Goal: Information Seeking & Learning: Learn about a topic

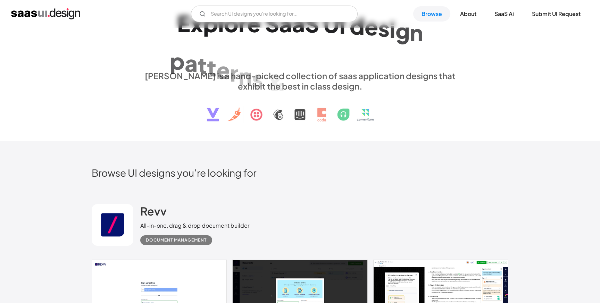
scroll to position [47, 0]
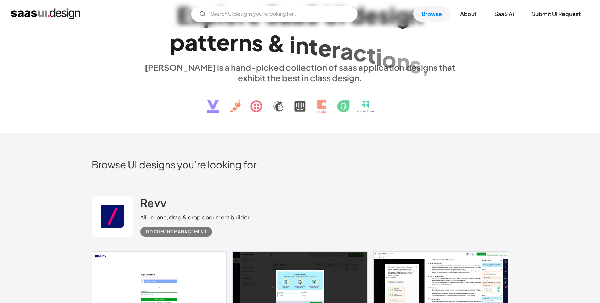
click at [300, 106] on img at bounding box center [300, 101] width 211 height 36
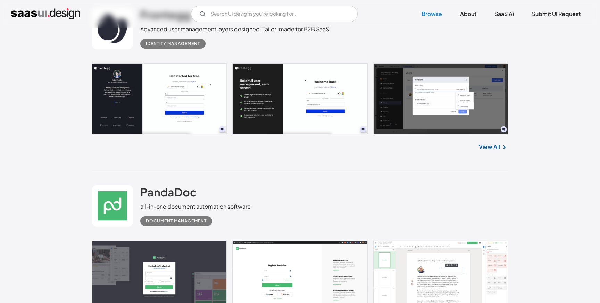
scroll to position [2251, 0]
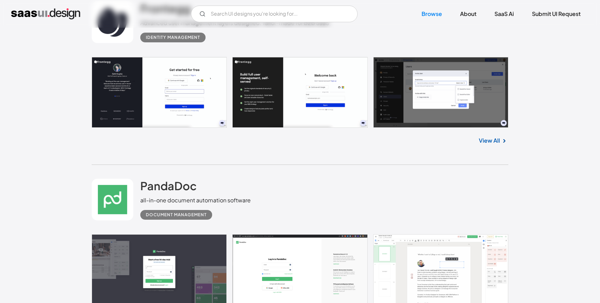
click at [184, 82] on link at bounding box center [300, 92] width 417 height 71
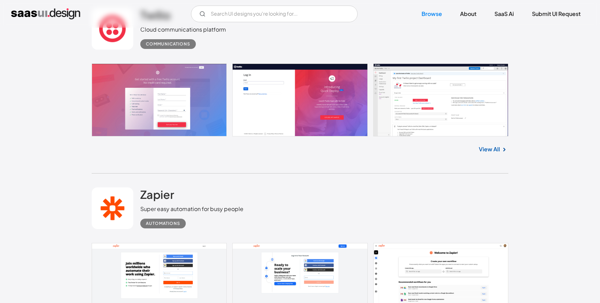
scroll to position [3006, 0]
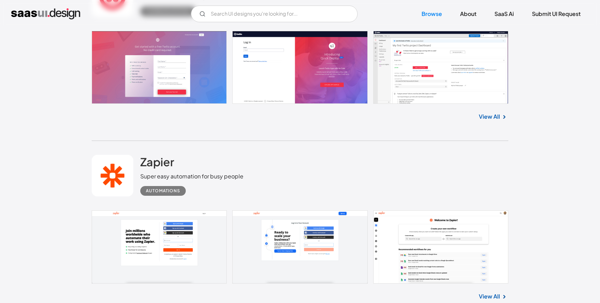
click at [203, 85] on link at bounding box center [300, 67] width 417 height 73
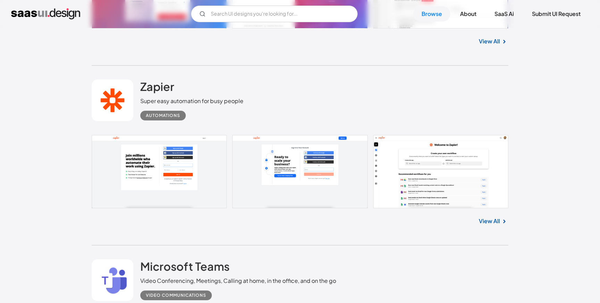
scroll to position [3116, 0]
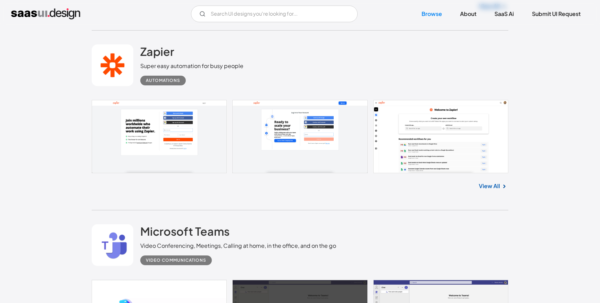
click at [174, 141] on link at bounding box center [300, 136] width 417 height 73
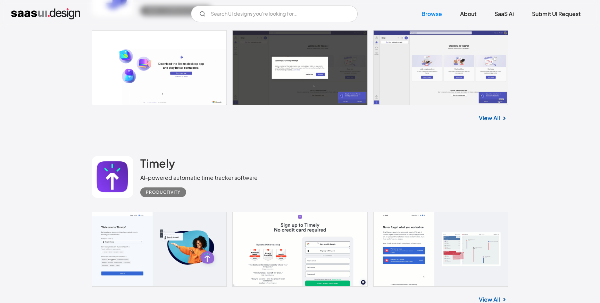
scroll to position [3438, 0]
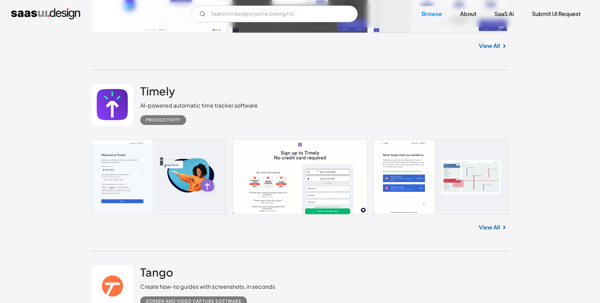
click at [215, 179] on link at bounding box center [300, 177] width 417 height 75
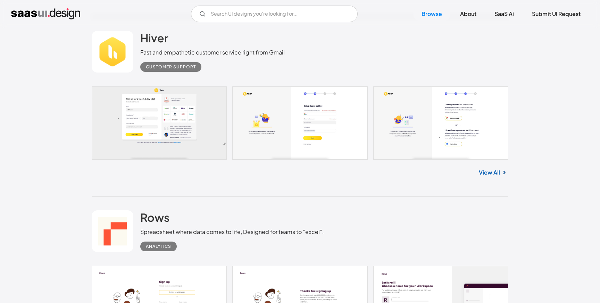
scroll to position [5337, 0]
click at [183, 150] on link at bounding box center [300, 123] width 417 height 73
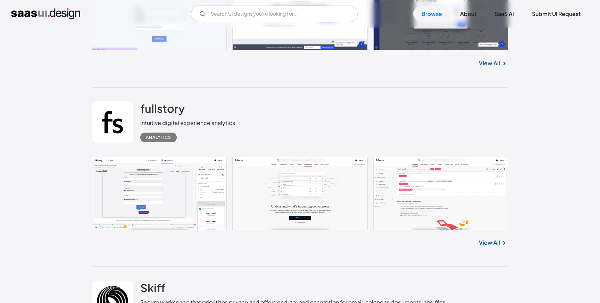
scroll to position [7135, 0]
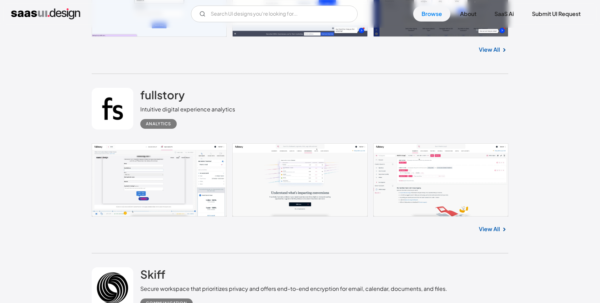
click at [190, 186] on link at bounding box center [300, 179] width 417 height 73
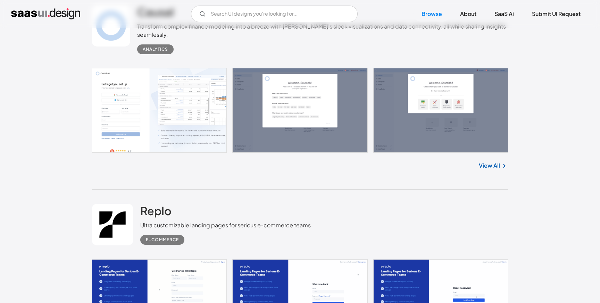
scroll to position [8138, 0]
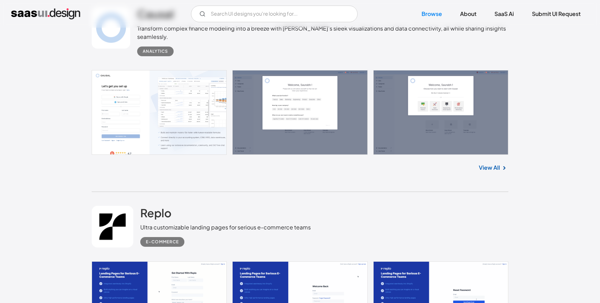
click at [198, 137] on link at bounding box center [300, 112] width 417 height 85
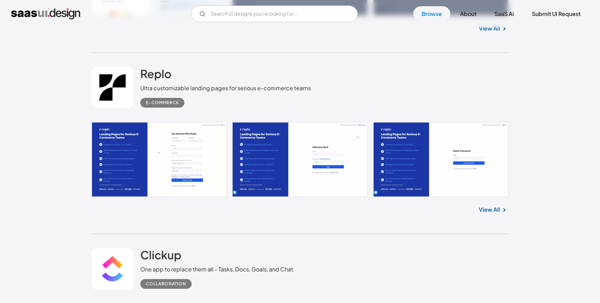
scroll to position [8319, 0]
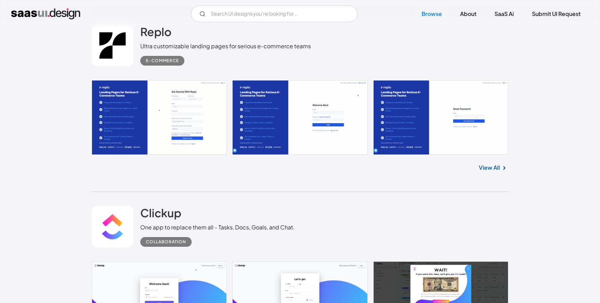
click at [189, 123] on link at bounding box center [300, 117] width 417 height 75
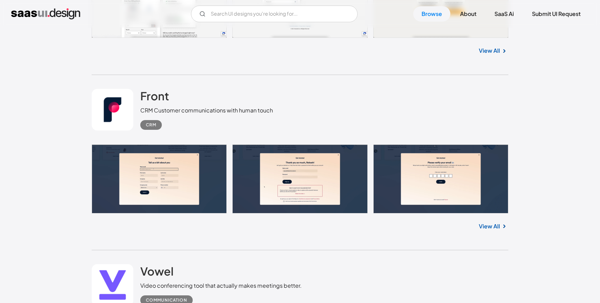
scroll to position [9351, 0]
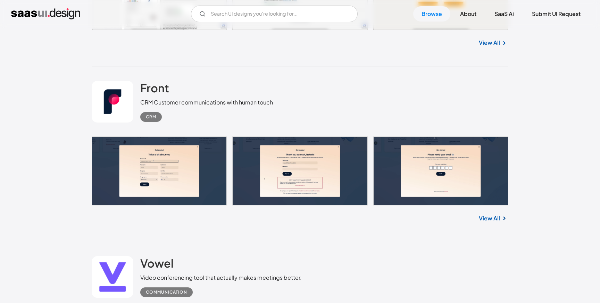
click at [189, 171] on link at bounding box center [300, 171] width 417 height 69
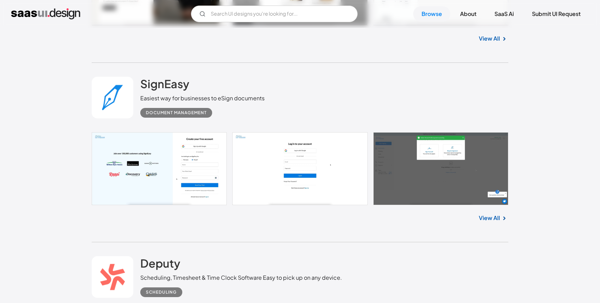
scroll to position [9943, 0]
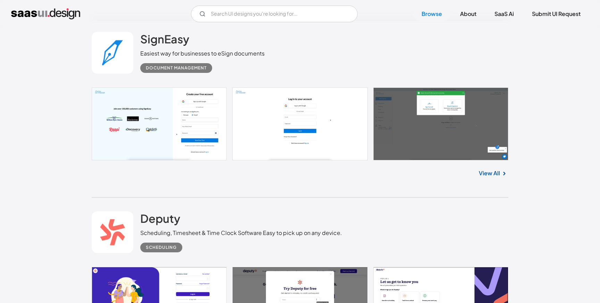
click at [182, 118] on link at bounding box center [300, 124] width 417 height 73
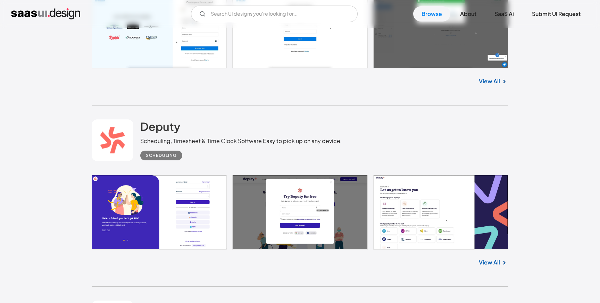
scroll to position [10074, 0]
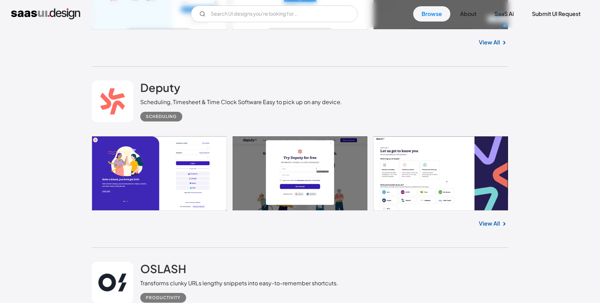
click at [195, 166] on link at bounding box center [300, 173] width 417 height 75
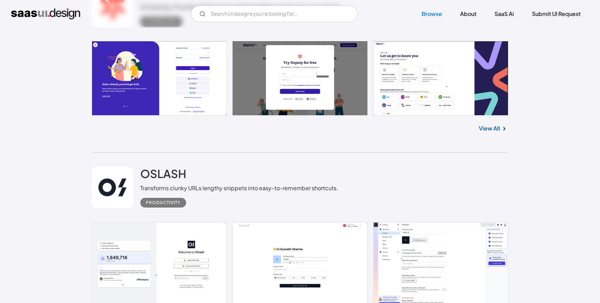
scroll to position [10254, 0]
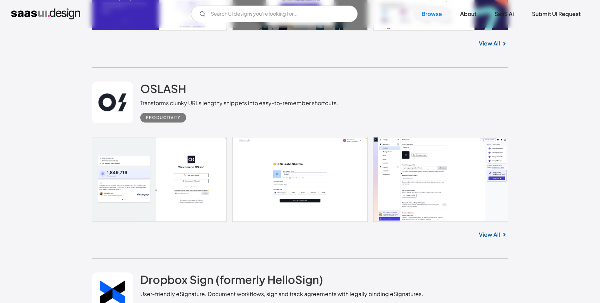
click at [148, 208] on link at bounding box center [300, 179] width 417 height 85
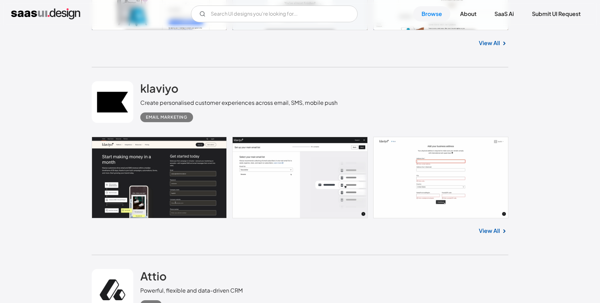
scroll to position [10630, 0]
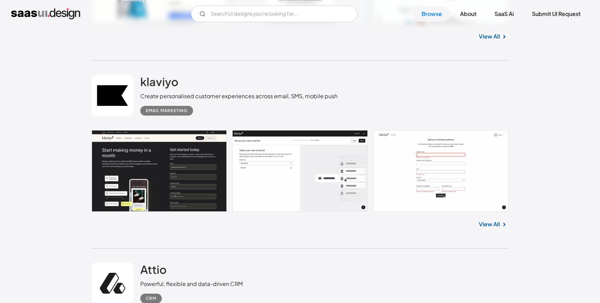
click at [178, 160] on link at bounding box center [300, 171] width 417 height 82
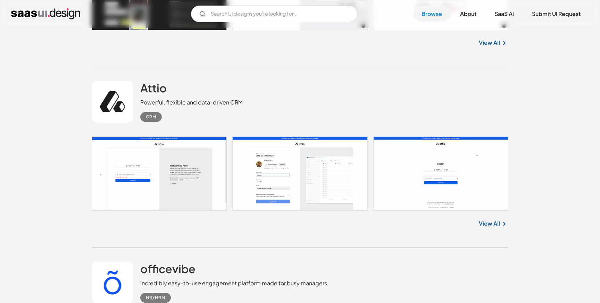
scroll to position [10815, 0]
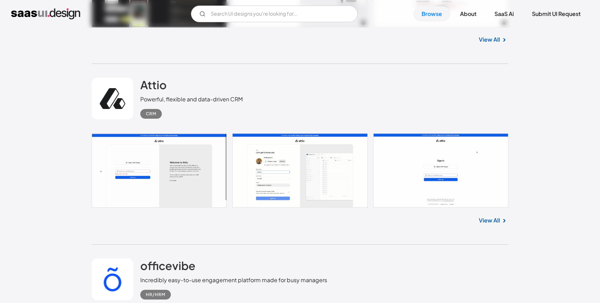
click at [289, 182] on link at bounding box center [300, 170] width 417 height 74
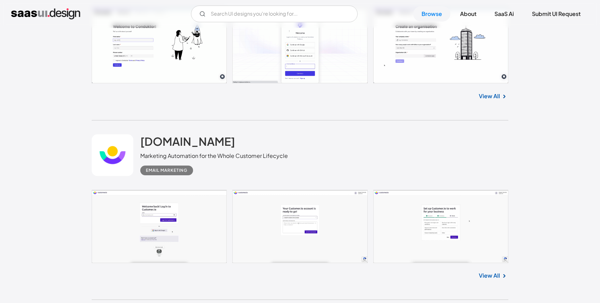
scroll to position [12077, 0]
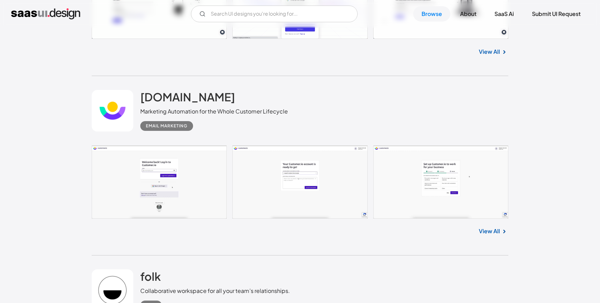
click at [193, 186] on link at bounding box center [300, 182] width 417 height 73
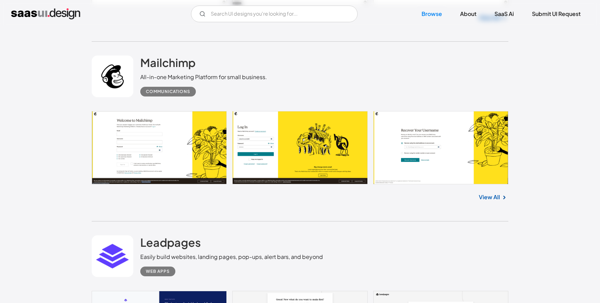
scroll to position [15221, 0]
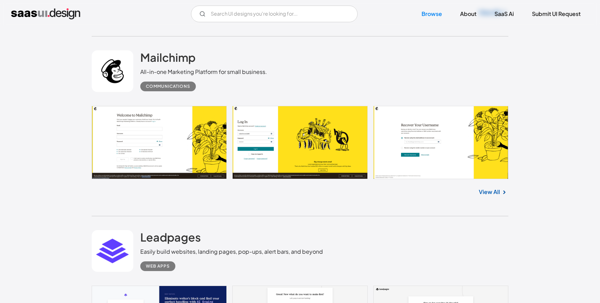
click at [140, 162] on link at bounding box center [300, 142] width 417 height 73
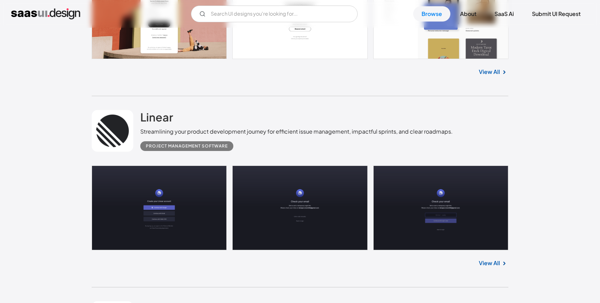
scroll to position [16835, 0]
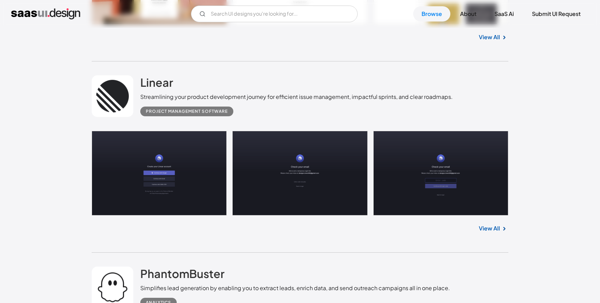
click at [207, 168] on link at bounding box center [300, 173] width 417 height 85
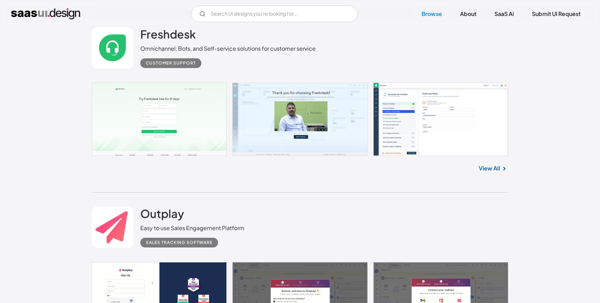
scroll to position [17804, 0]
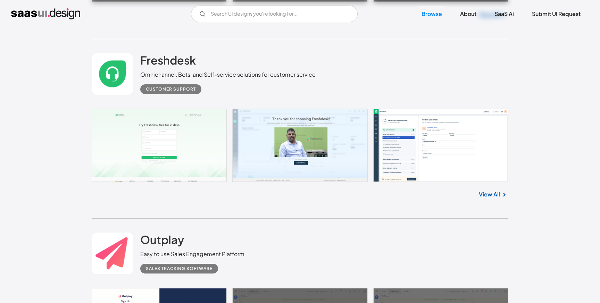
click at [429, 152] on link at bounding box center [300, 145] width 417 height 73
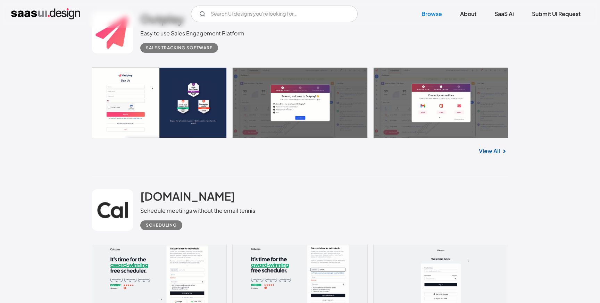
scroll to position [18027, 0]
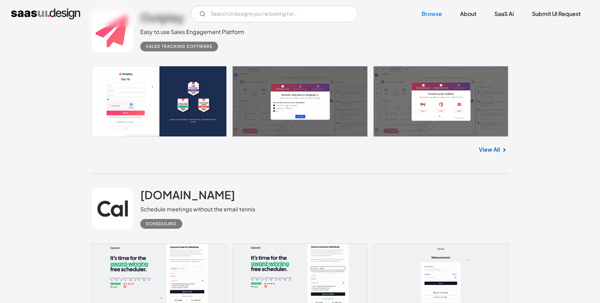
click at [202, 105] on link at bounding box center [300, 101] width 417 height 71
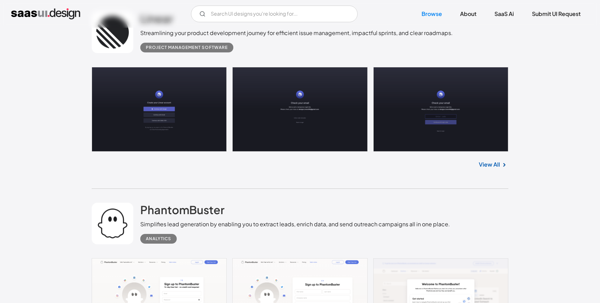
scroll to position [16867, 0]
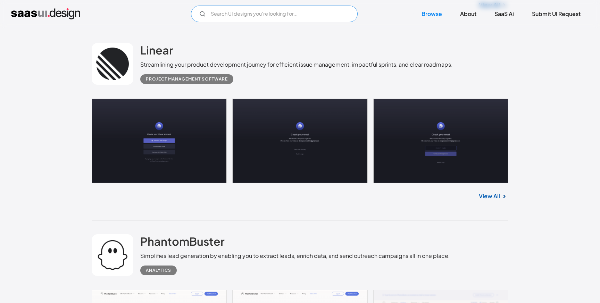
click at [326, 9] on input "Email Form" at bounding box center [274, 14] width 167 height 17
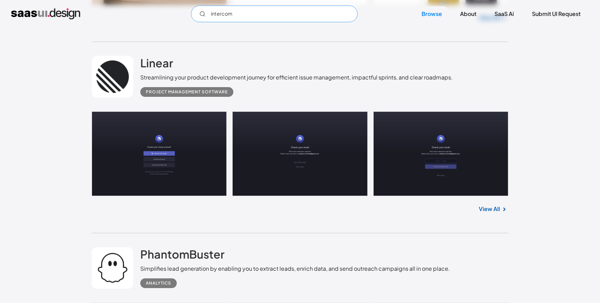
type input "intercom"
click at [277, 158] on link at bounding box center [300, 154] width 417 height 85
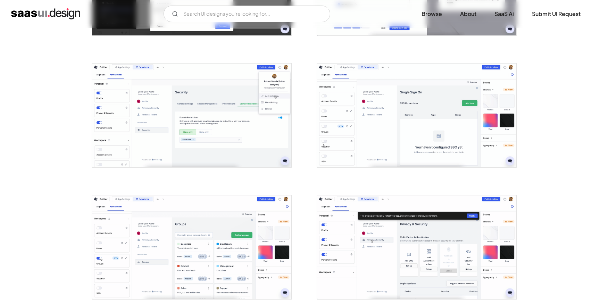
scroll to position [640, 0]
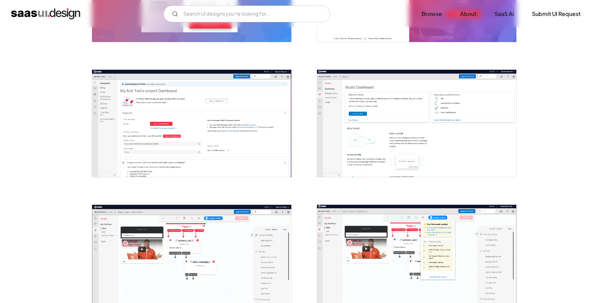
scroll to position [231, 0]
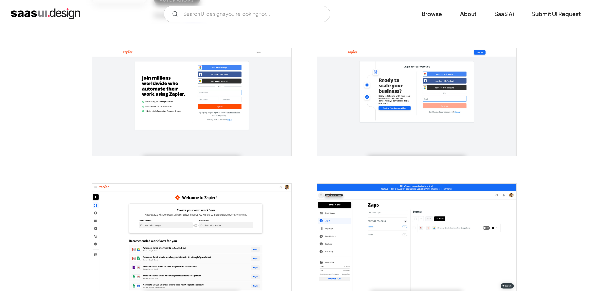
scroll to position [167, 0]
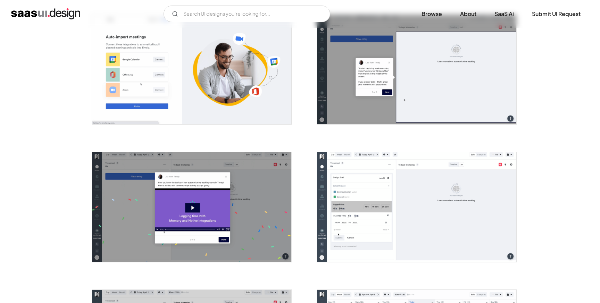
scroll to position [565, 0]
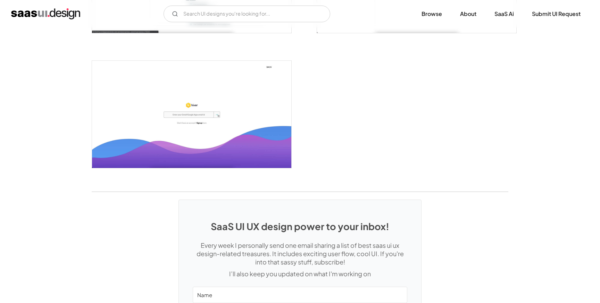
scroll to position [1614, 0]
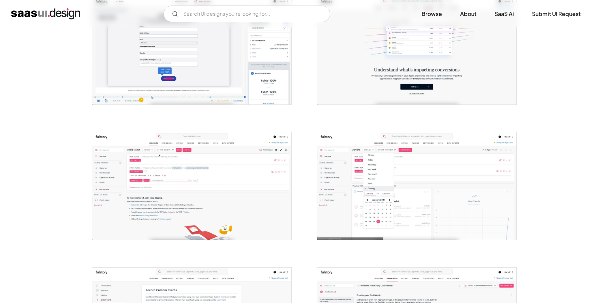
scroll to position [189, 0]
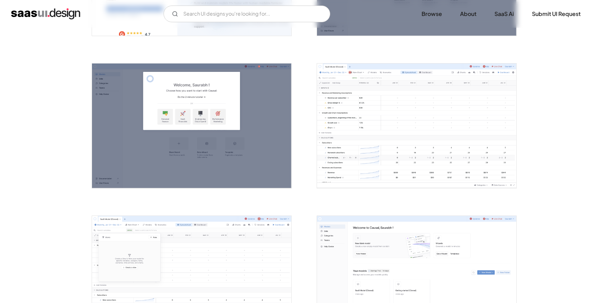
scroll to position [266, 0]
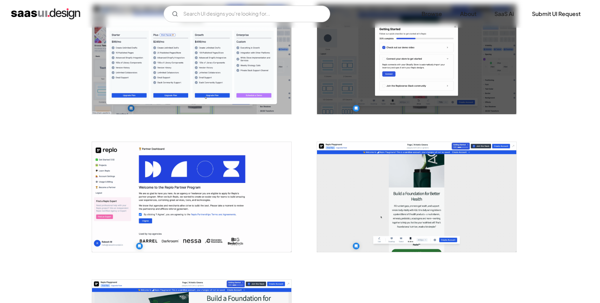
scroll to position [966, 0]
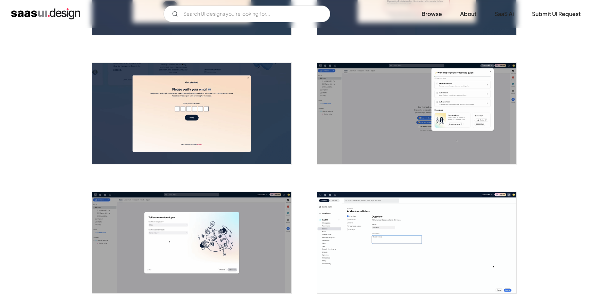
scroll to position [274, 0]
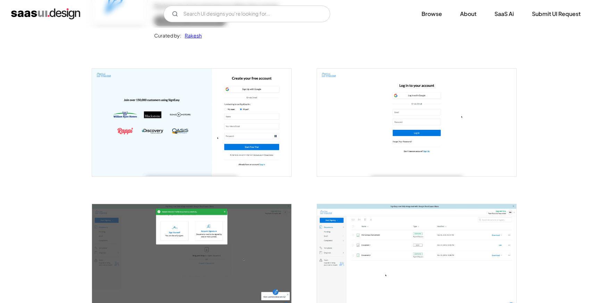
scroll to position [159, 0]
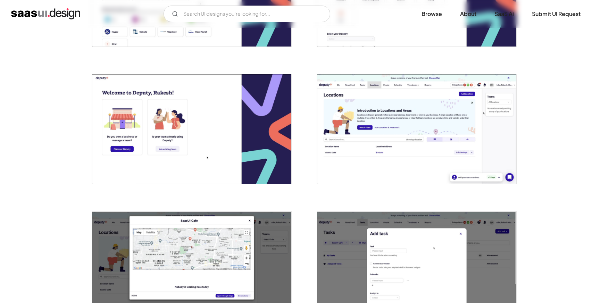
scroll to position [368, 0]
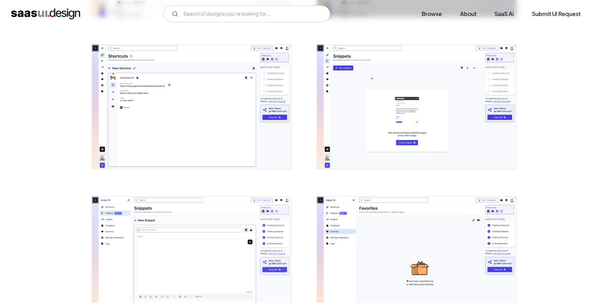
scroll to position [589, 0]
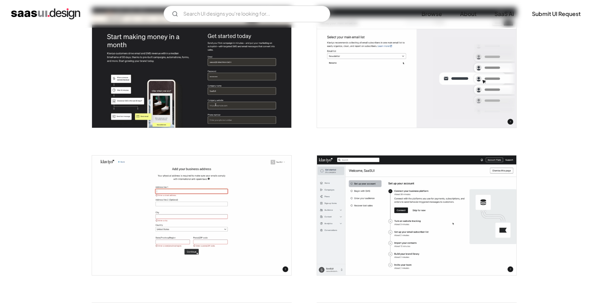
scroll to position [191, 0]
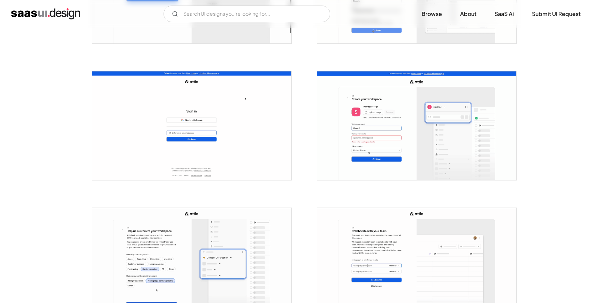
scroll to position [255, 0]
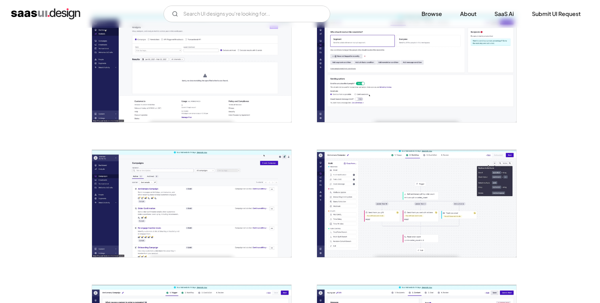
scroll to position [594, 0]
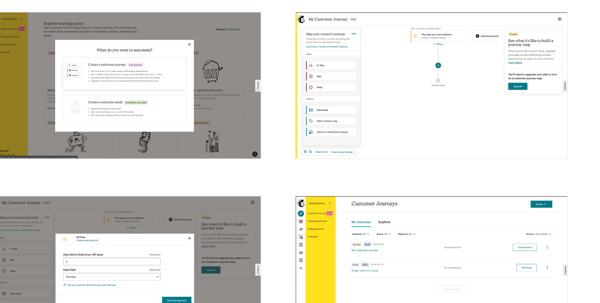
scroll to position [614, 0]
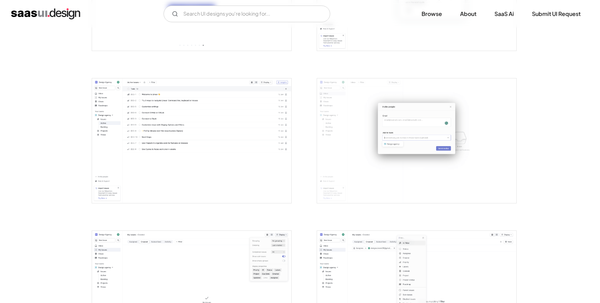
scroll to position [851, 0]
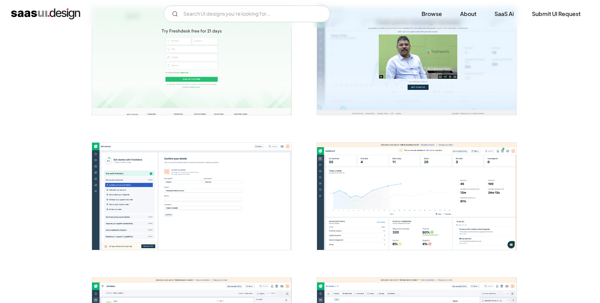
scroll to position [165, 0]
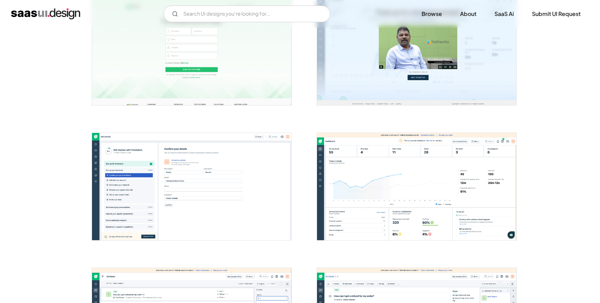
click at [221, 195] on img "open lightbox" at bounding box center [191, 186] width 199 height 107
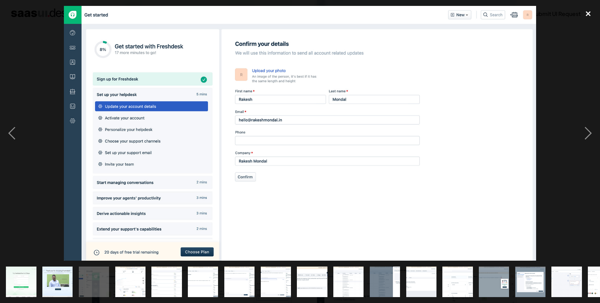
click at [590, 14] on div "close lightbox" at bounding box center [589, 13] width 24 height 15
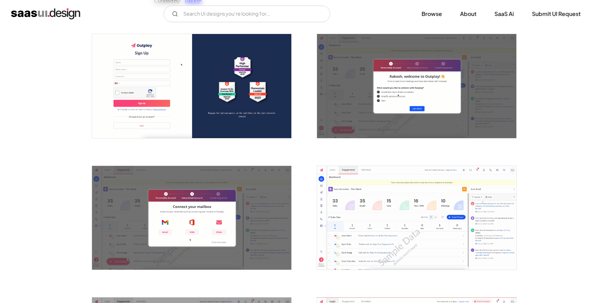
scroll to position [173, 0]
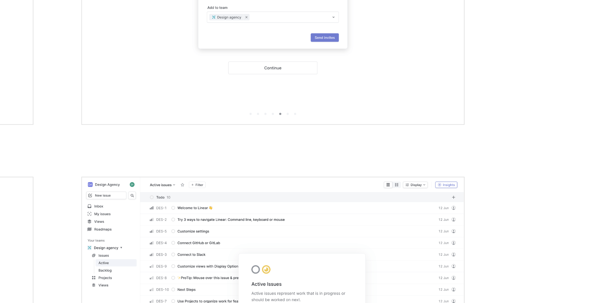
scroll to position [602, 0]
